Goal: Obtain resource: Download file/media

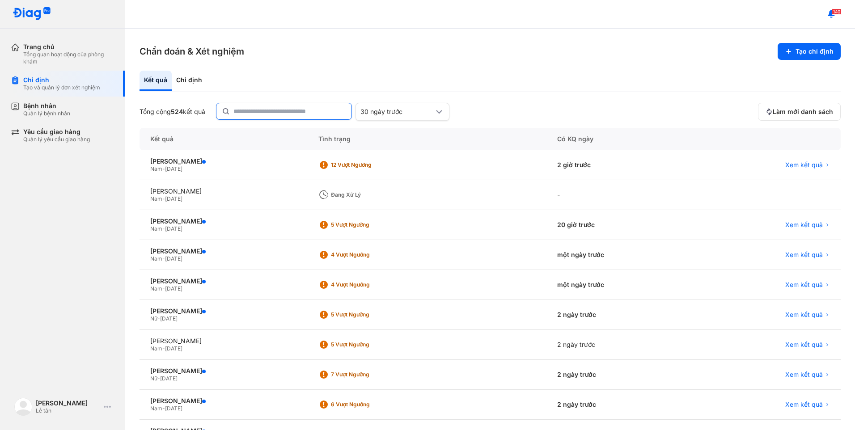
click at [240, 109] on input "text" at bounding box center [289, 111] width 113 height 16
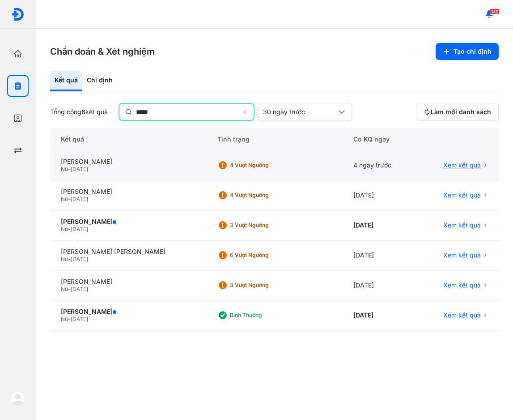
type input "*****"
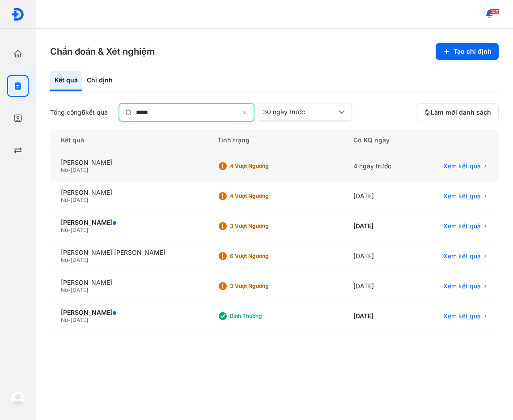
click at [467, 163] on span "Xem kết quả" at bounding box center [462, 166] width 38 height 8
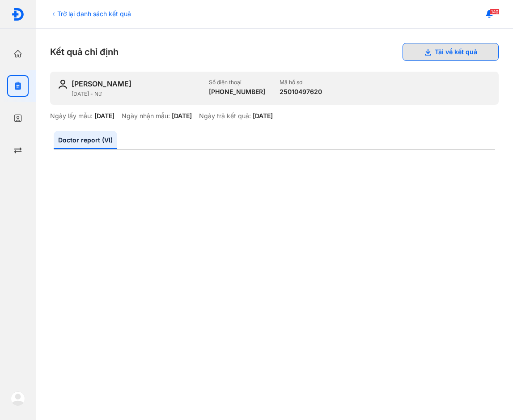
click at [460, 52] on button "Tải về kết quả" at bounding box center [451, 52] width 96 height 18
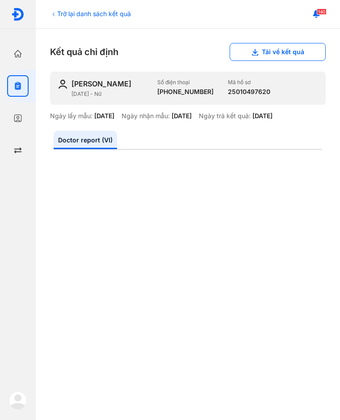
click at [56, 15] on icon at bounding box center [53, 14] width 7 height 7
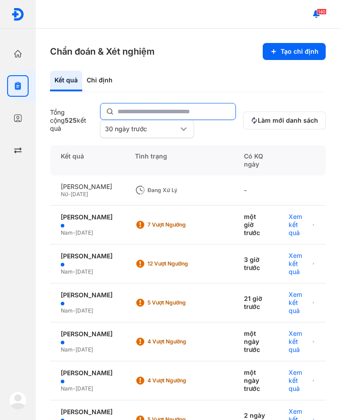
click at [177, 112] on input "text" at bounding box center [174, 111] width 113 height 16
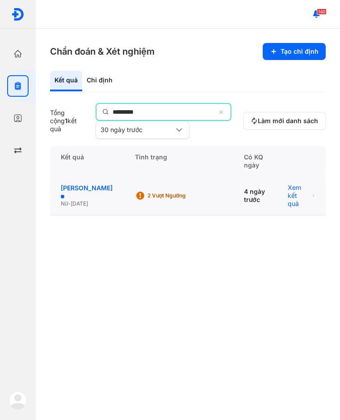
type input "*********"
drag, startPoint x: 92, startPoint y: 192, endPoint x: 156, endPoint y: 204, distance: 65.2
click at [156, 204] on div "NGUYỄN ĐOÀN CÁT TƯỜNG Nữ - 16/01/2008 2 Vượt ngưỡng 4 ngày trước Xem kết quả" at bounding box center [188, 195] width 276 height 39
click at [302, 199] on span "Xem kết quả" at bounding box center [299, 195] width 22 height 24
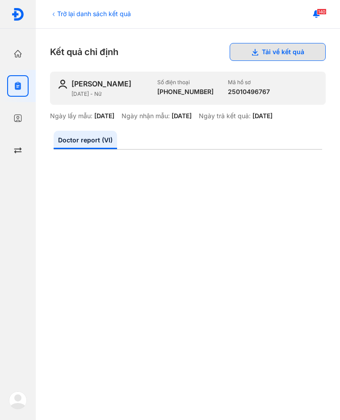
click at [259, 51] on button "Tải về kết quả" at bounding box center [278, 52] width 96 height 18
click at [156, 44] on div "Kết quả chỉ định Tải về kết quả" at bounding box center [188, 52] width 276 height 18
click at [57, 17] on icon at bounding box center [53, 14] width 7 height 7
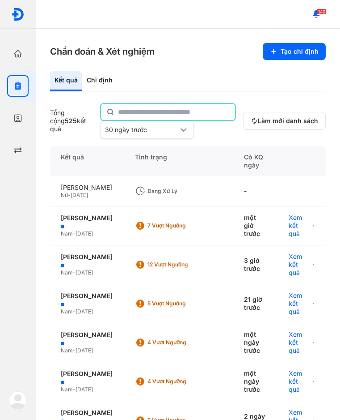
click at [179, 110] on input "text" at bounding box center [174, 112] width 112 height 16
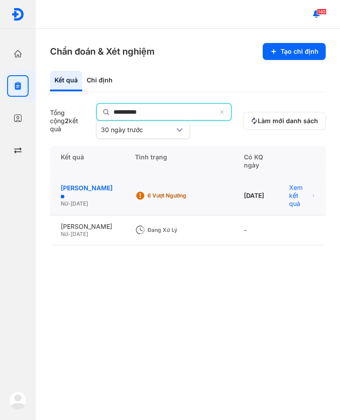
type input "**********"
click at [70, 189] on div "TRẦN THANH NGỌC" at bounding box center [87, 192] width 53 height 16
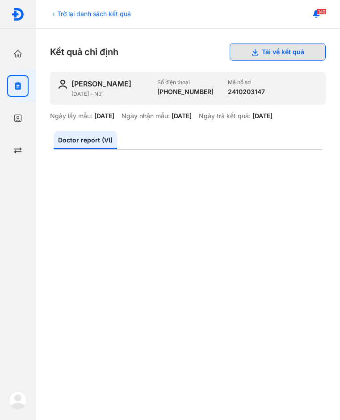
click at [264, 47] on button "Tải về kết quả" at bounding box center [278, 52] width 96 height 18
click at [134, 40] on div "Trở lại danh sách kết quả Kết quả chỉ định Tải về kết quả TRẦN THANH NGỌC 20/05…" at bounding box center [188, 224] width 305 height 391
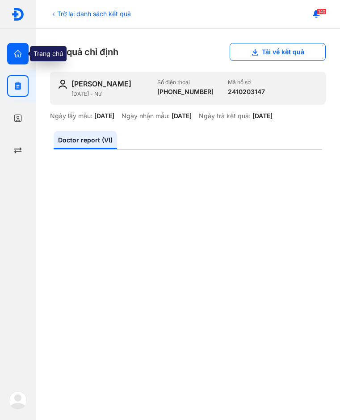
click at [15, 55] on use "button" at bounding box center [18, 54] width 8 height 8
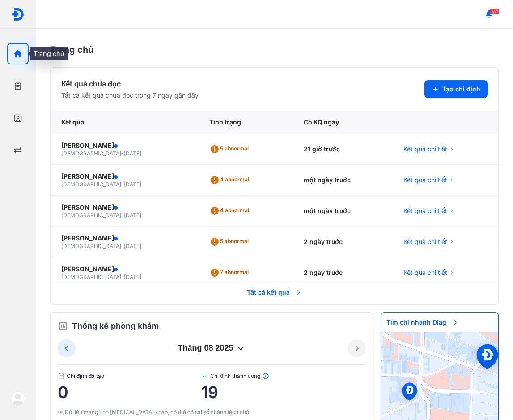
click at [12, 50] on div at bounding box center [17, 53] width 21 height 21
click at [339, 35] on div "Trang chủ Kết quả chưa đọc Tất cả kết quả chưa đọc trong 7 ngày gần đây Tạo chỉ…" at bounding box center [274, 224] width 477 height 391
click at [339, 34] on div "Trang chủ Kết quả chưa đọc Tất cả kết quả chưa đọc trong 7 ngày gần đây Tạo chỉ…" at bounding box center [274, 224] width 477 height 391
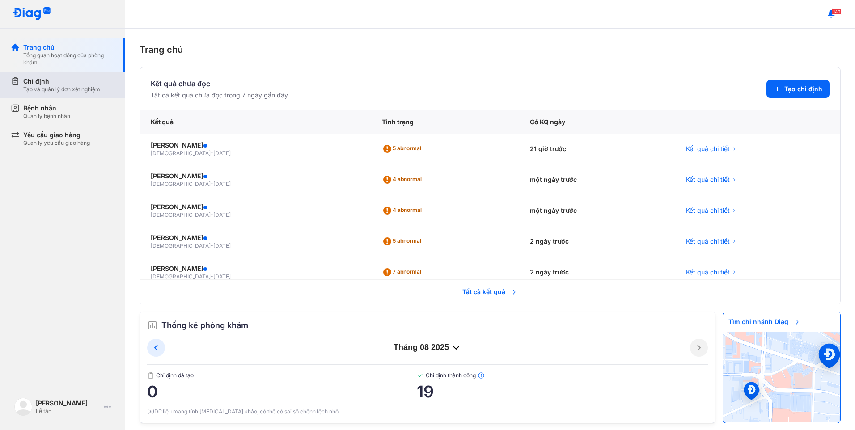
click at [63, 81] on div "Chỉ định" at bounding box center [61, 81] width 77 height 9
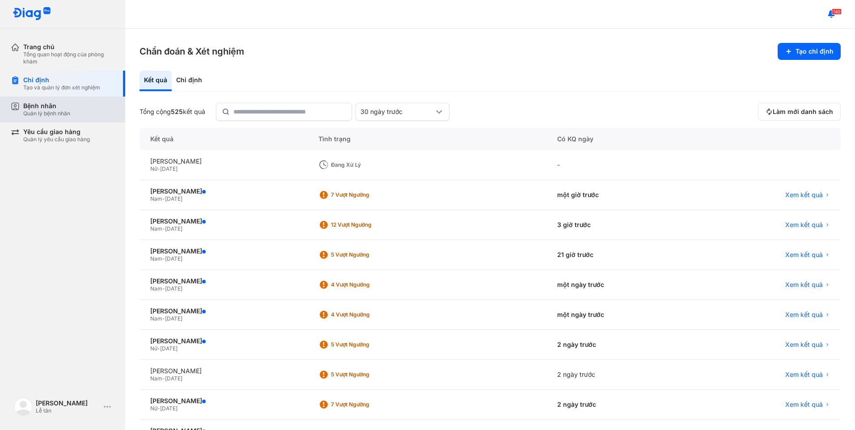
click at [59, 112] on div "Quản lý bệnh nhân" at bounding box center [46, 113] width 47 height 7
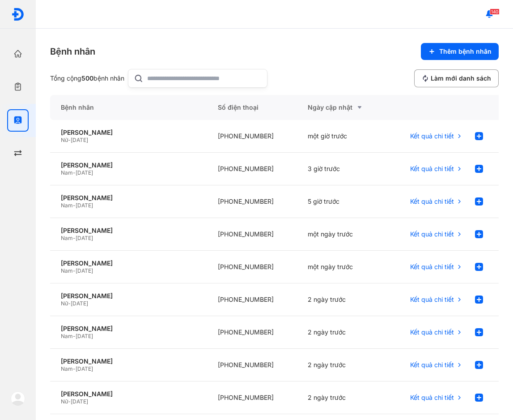
click at [210, 83] on input "text" at bounding box center [204, 78] width 114 height 18
click at [191, 78] on input "text" at bounding box center [204, 78] width 114 height 18
type input "*"
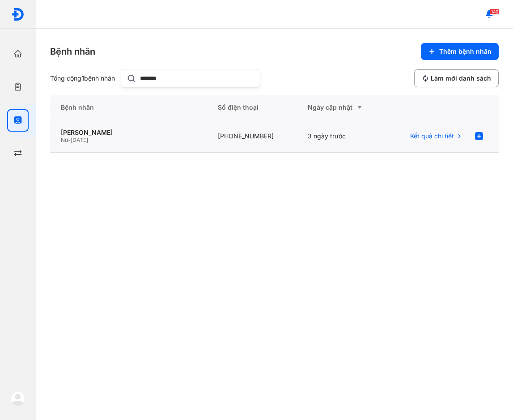
type input "*******"
click at [340, 132] on span "Kết quả chi tiết" at bounding box center [432, 136] width 44 height 8
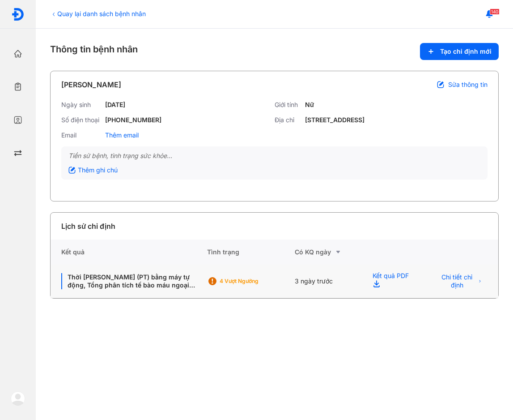
click at [378, 277] on div "Kết quả PDF" at bounding box center [392, 281] width 60 height 34
click at [236, 286] on div "4 Vượt ngưỡng" at bounding box center [251, 280] width 88 height 13
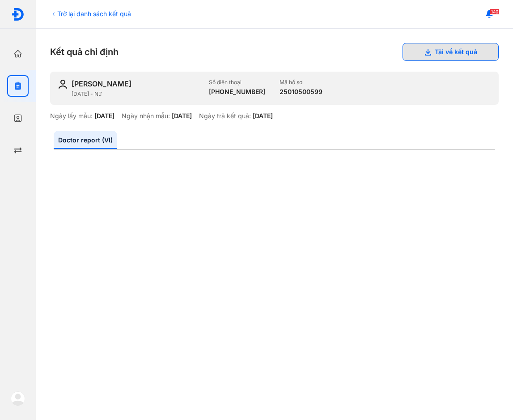
click at [441, 51] on button "Tải về kết quả" at bounding box center [451, 52] width 96 height 18
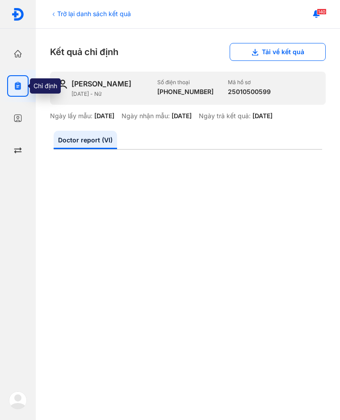
click at [16, 90] on div at bounding box center [17, 85] width 21 height 21
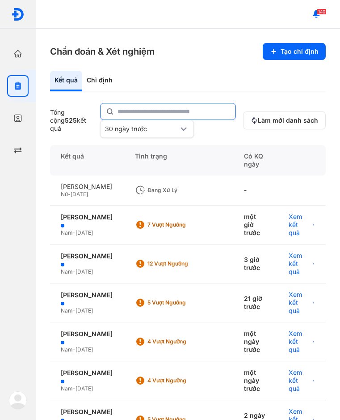
click at [161, 113] on input "text" at bounding box center [174, 111] width 113 height 16
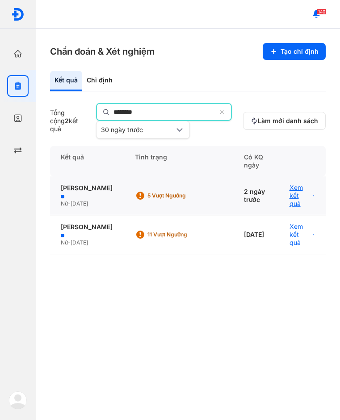
type input "********"
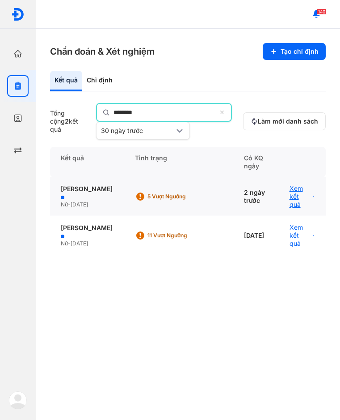
click at [291, 198] on span "Xem kết quả" at bounding box center [300, 196] width 21 height 24
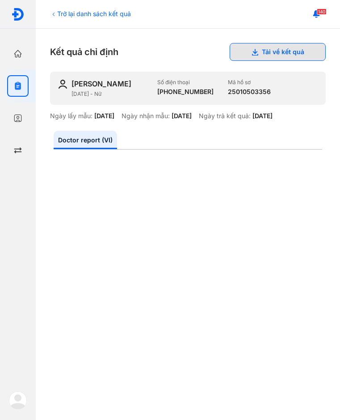
click at [300, 55] on button "Tải về kết quả" at bounding box center [278, 52] width 96 height 18
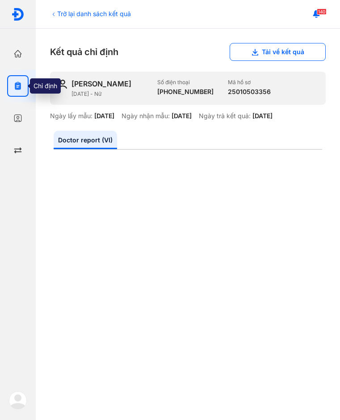
click at [19, 88] on use "button" at bounding box center [18, 86] width 6 height 8
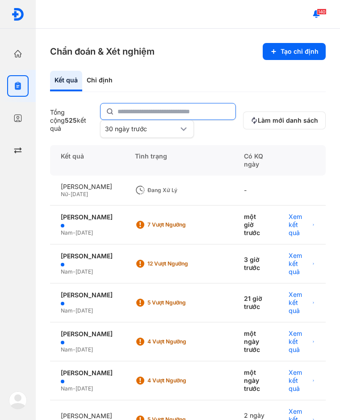
click at [170, 116] on input "text" at bounding box center [174, 111] width 113 height 16
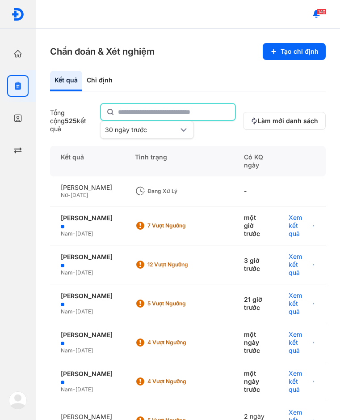
type input "*"
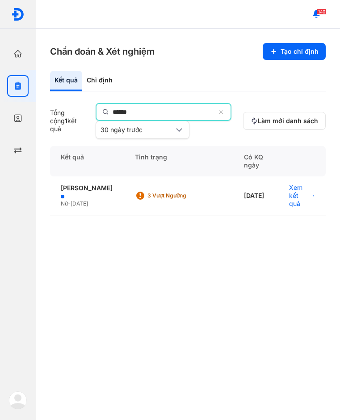
type input "******"
click at [297, 187] on span "Xem kết quả" at bounding box center [299, 195] width 21 height 24
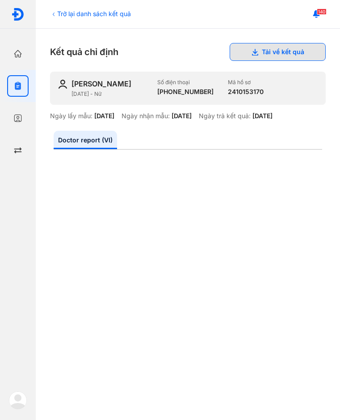
click at [282, 56] on button "Tải về kết quả" at bounding box center [278, 52] width 96 height 18
click at [302, 123] on div "Doctor report (VI)" at bounding box center [188, 286] width 276 height 332
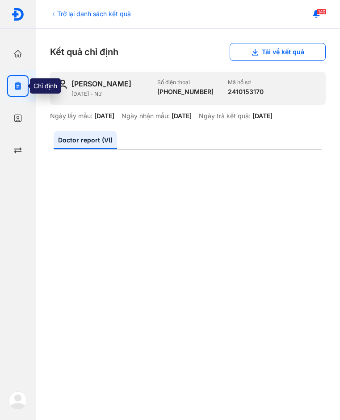
click at [13, 84] on div at bounding box center [17, 85] width 21 height 21
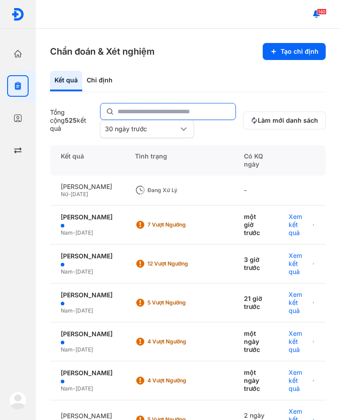
click at [181, 106] on input "text" at bounding box center [174, 111] width 113 height 16
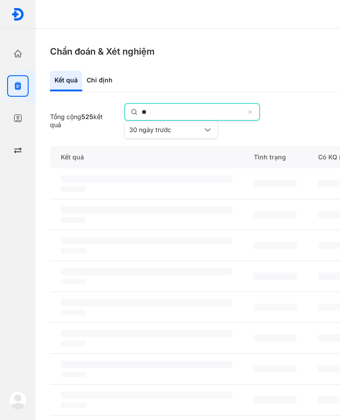
type input "*"
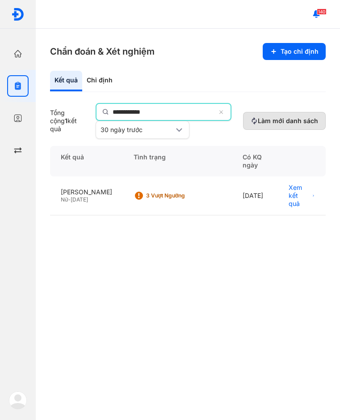
type input "**********"
click at [288, 123] on span "Làm mới danh sách" at bounding box center [288, 121] width 60 height 8
click at [278, 117] on span "Làm mới danh sách" at bounding box center [288, 121] width 60 height 8
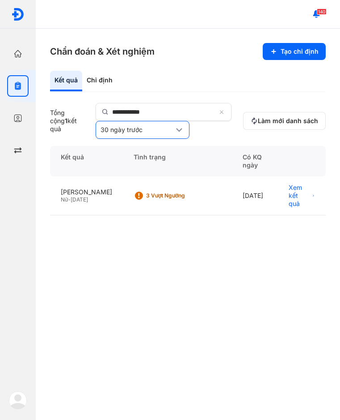
click at [178, 131] on icon at bounding box center [179, 129] width 11 height 11
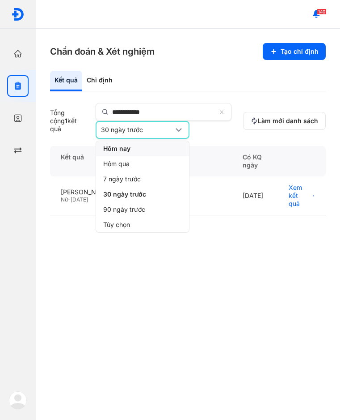
click at [130, 148] on span "Hôm nay" at bounding box center [116, 148] width 27 height 8
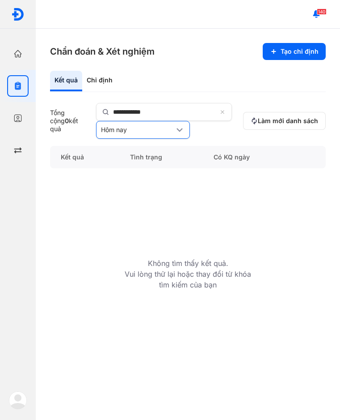
click at [185, 127] on icon at bounding box center [179, 129] width 11 height 11
click at [128, 208] on span "90 ngày trước" at bounding box center [125, 209] width 43 height 8
click at [184, 131] on icon at bounding box center [179, 129] width 11 height 11
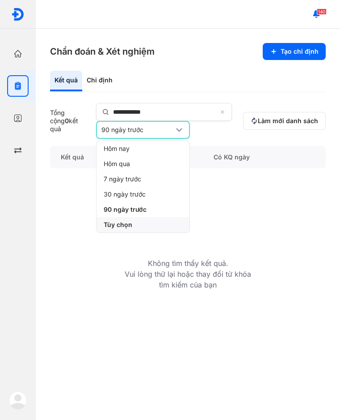
click at [126, 223] on span "Tùy chọn" at bounding box center [118, 224] width 29 height 8
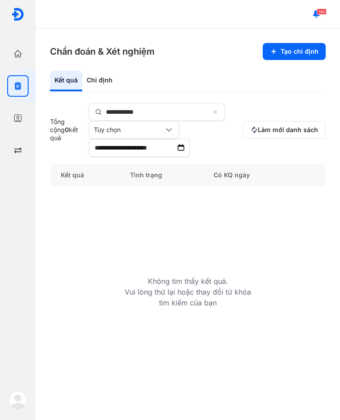
click at [219, 102] on div "**********" at bounding box center [188, 238] width 276 height 335
click at [217, 112] on icon at bounding box center [216, 112] width 6 height 7
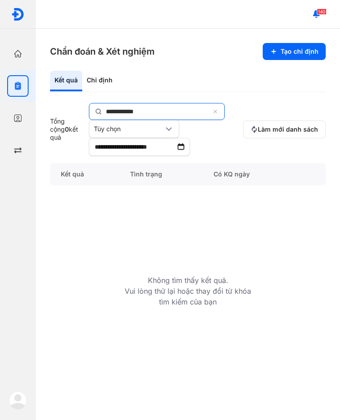
click at [210, 112] on input "**********" at bounding box center [158, 111] width 104 height 16
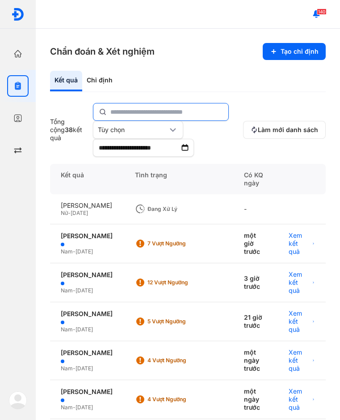
click at [115, 10] on div "140" at bounding box center [188, 14] width 305 height 29
click at [143, 111] on input "text" at bounding box center [167, 112] width 112 height 16
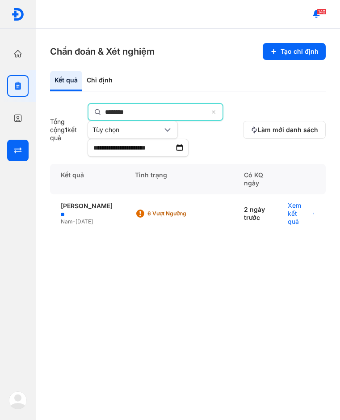
type input "********"
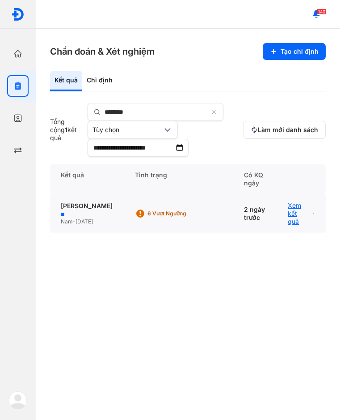
click at [294, 213] on span "Xem kết quả" at bounding box center [299, 213] width 22 height 24
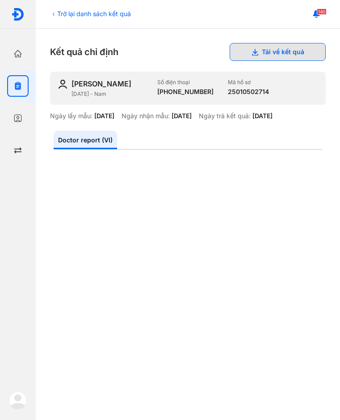
click at [278, 51] on button "Tải về kết quả" at bounding box center [278, 52] width 96 height 18
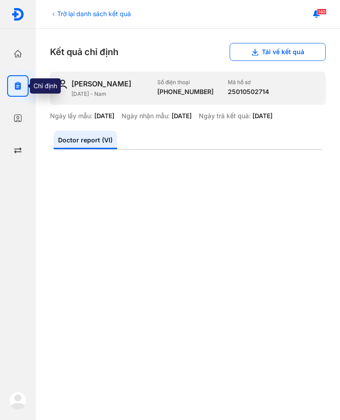
click at [19, 84] on use "button" at bounding box center [18, 86] width 6 height 8
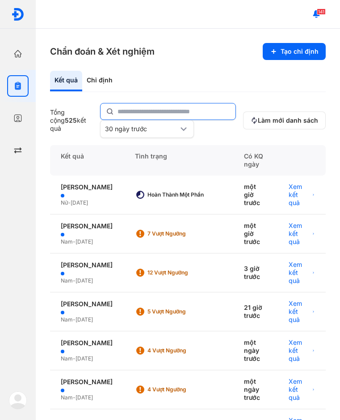
click at [167, 110] on input "text" at bounding box center [174, 111] width 113 height 16
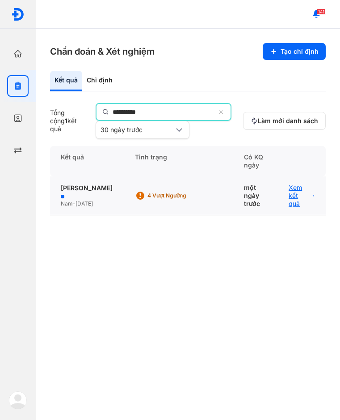
type input "**********"
click at [292, 198] on span "Xem kết quả" at bounding box center [299, 195] width 21 height 24
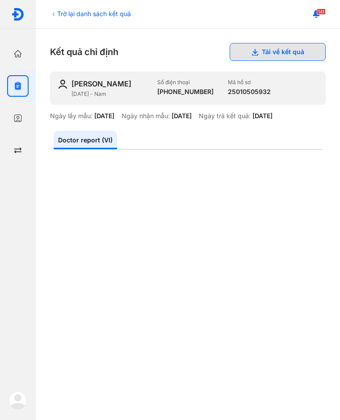
click at [275, 54] on button "Tải về kết quả" at bounding box center [278, 52] width 96 height 18
click at [290, 53] on button "Tải về kết quả" at bounding box center [278, 52] width 96 height 18
click at [166, 45] on div "Kết quả chỉ định Tải về kết quả" at bounding box center [188, 52] width 276 height 18
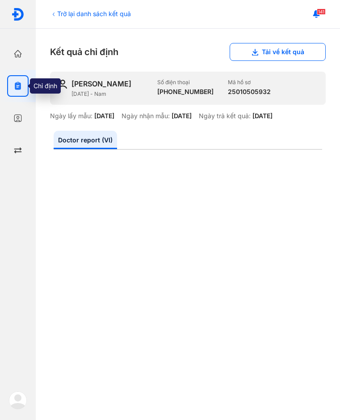
click at [19, 89] on use "button" at bounding box center [18, 86] width 6 height 8
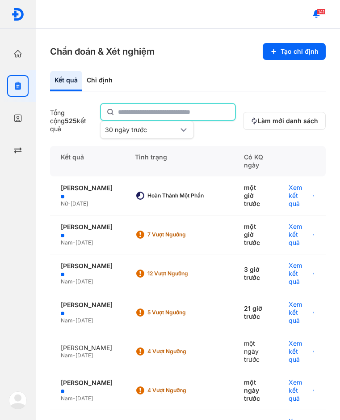
click at [170, 112] on input "text" at bounding box center [174, 112] width 112 height 16
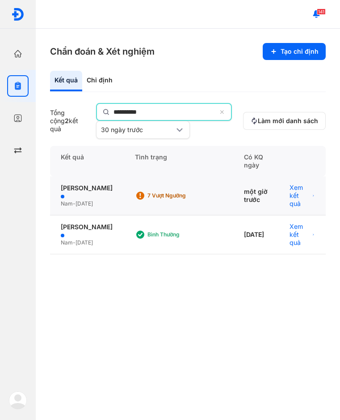
type input "**********"
click at [307, 212] on div "Xem kết quả" at bounding box center [302, 195] width 47 height 39
click at [302, 208] on span "Xem kết quả" at bounding box center [300, 195] width 21 height 24
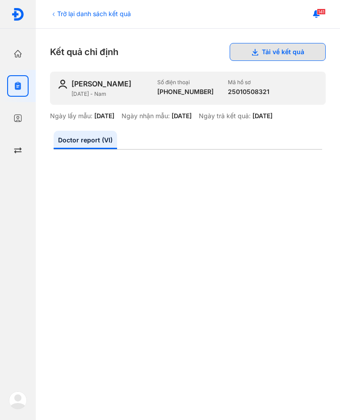
click at [267, 53] on button "Tải về kết quả" at bounding box center [278, 52] width 96 height 18
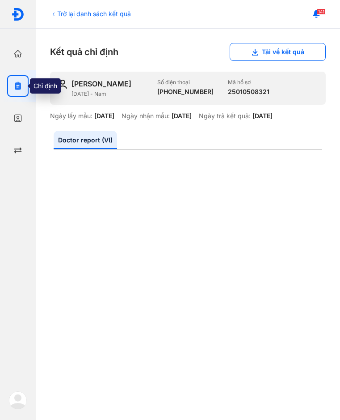
click at [21, 89] on icon "button" at bounding box center [17, 85] width 9 height 9
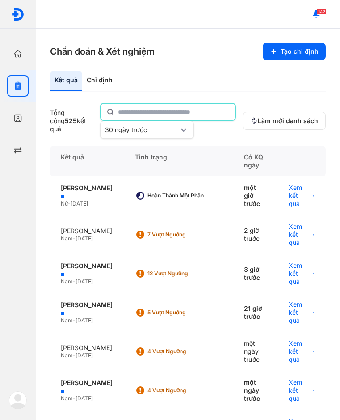
click at [156, 109] on input "text" at bounding box center [174, 112] width 112 height 16
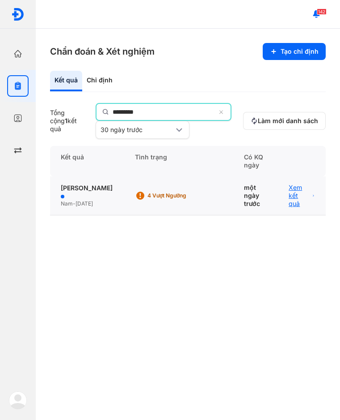
type input "*********"
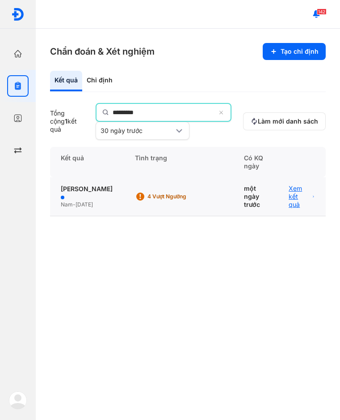
click at [292, 200] on span "Xem kết quả" at bounding box center [299, 196] width 21 height 24
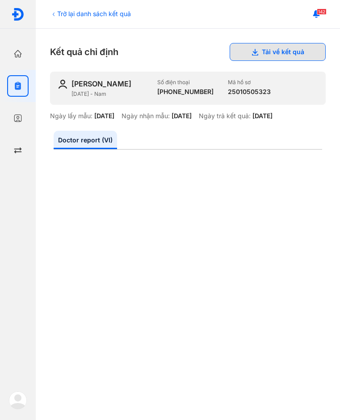
click at [294, 47] on button "Tải về kết quả" at bounding box center [278, 52] width 96 height 18
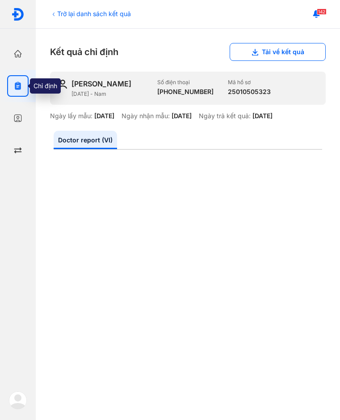
drag, startPoint x: 20, startPoint y: 89, endPoint x: 24, endPoint y: 87, distance: 4.8
click at [20, 89] on use "button" at bounding box center [18, 86] width 6 height 8
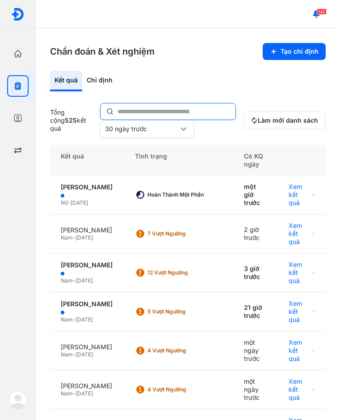
click at [212, 109] on input "text" at bounding box center [174, 111] width 113 height 16
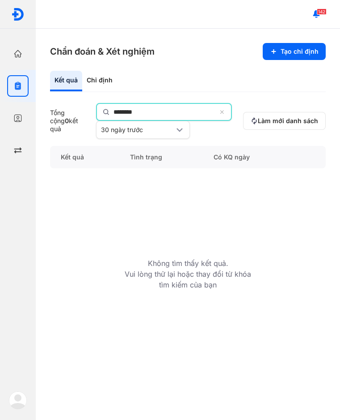
drag, startPoint x: 149, startPoint y: 114, endPoint x: 114, endPoint y: 109, distance: 35.7
click at [106, 108] on div "********" at bounding box center [164, 112] width 136 height 18
click at [156, 114] on input "********" at bounding box center [165, 111] width 104 height 16
type input "*"
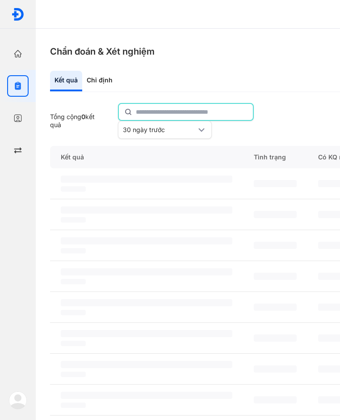
type input "*"
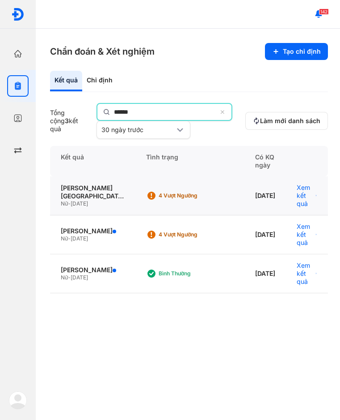
type input "******"
drag, startPoint x: 108, startPoint y: 189, endPoint x: 136, endPoint y: 110, distance: 83.6
click at [136, 110] on input "******" at bounding box center [165, 112] width 103 height 16
